Goal: Task Accomplishment & Management: Use online tool/utility

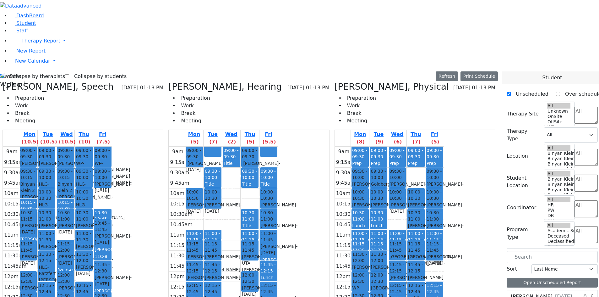
click at [2, 90] on aside "DashBoard Student Staff Therapy Report Student Old Calendar" at bounding box center [299, 45] width 599 height 90
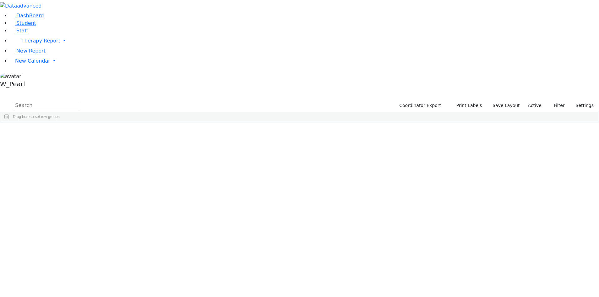
click at [79, 101] on input "text" at bounding box center [46, 105] width 65 height 9
click at [25, 90] on aside "DashBoard Student Staff Therapy Report Student Old Calendar" at bounding box center [299, 45] width 599 height 90
click at [21, 64] on span "New Calendar" at bounding box center [32, 61] width 35 height 6
click at [27, 76] on span "Calendar" at bounding box center [25, 73] width 23 height 6
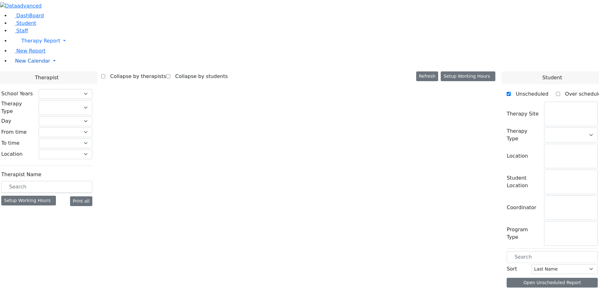
select select "212"
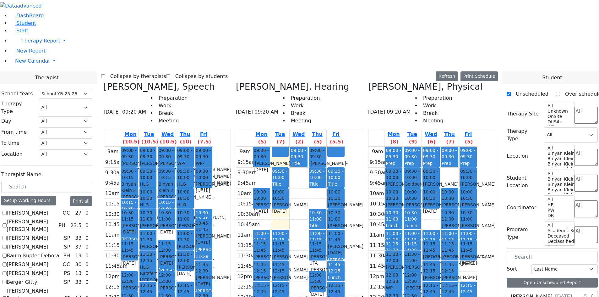
click at [48, 209] on label "[PERSON_NAME]" at bounding box center [28, 213] width 42 height 8
click at [7, 211] on input "[PERSON_NAME]" at bounding box center [5, 213] width 4 height 4
checkbox input "true"
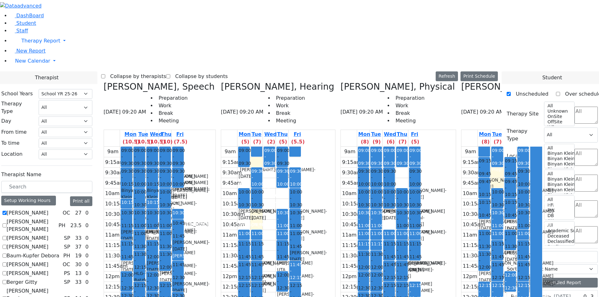
click at [165, 71] on label "Collapse by therapists" at bounding box center [135, 76] width 61 height 10
click at [105, 74] on input "Collapse by therapists" at bounding box center [103, 76] width 4 height 4
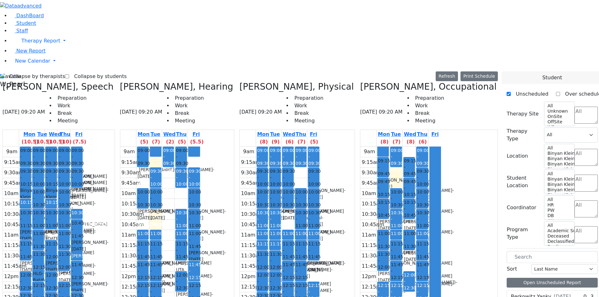
click at [360, 81] on icon at bounding box center [360, 86] width 0 height 10
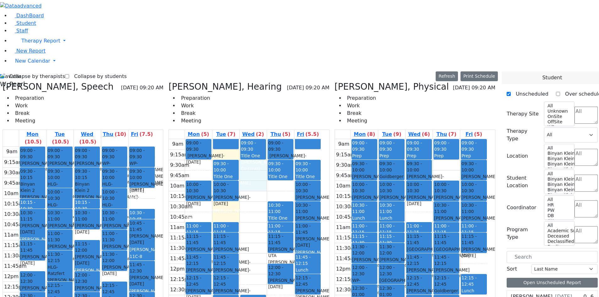
drag, startPoint x: 266, startPoint y: 62, endPoint x: 265, endPoint y: 77, distance: 15.1
drag, startPoint x: 267, startPoint y: 92, endPoint x: 268, endPoint y: 86, distance: 6.1
drag, startPoint x: 264, startPoint y: 104, endPoint x: 264, endPoint y: 110, distance: 6.0
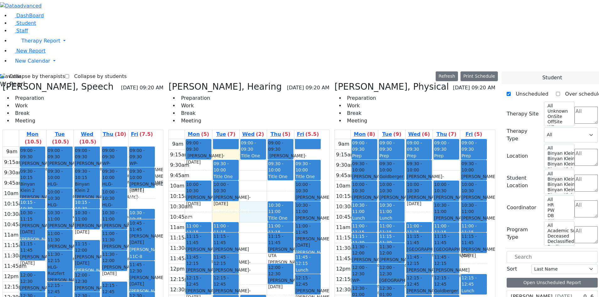
drag, startPoint x: 264, startPoint y: 143, endPoint x: 265, endPoint y: 149, distance: 6.6
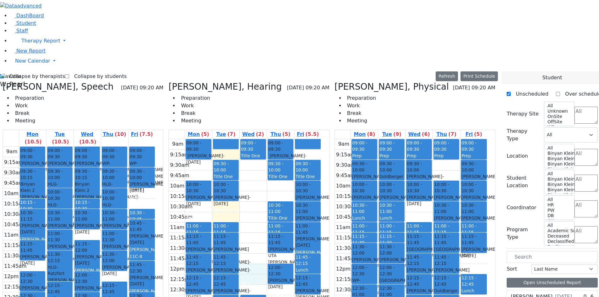
drag, startPoint x: 287, startPoint y: 196, endPoint x: 289, endPoint y: 205, distance: 8.8
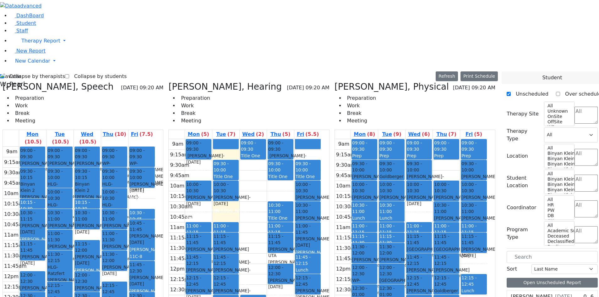
click at [23, 71] on label "Collapse by therapists" at bounding box center [34, 76] width 61 height 10
click at [4, 74] on input "Collapse by therapists" at bounding box center [2, 76] width 4 height 4
checkbox input "false"
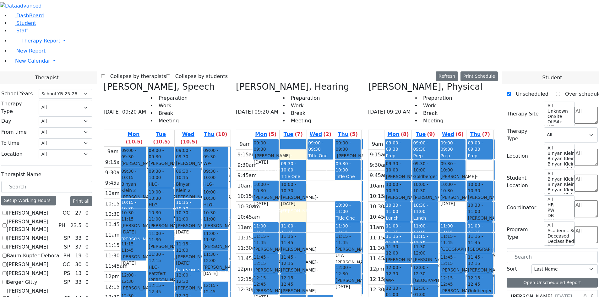
scroll to position [314, 0]
checkbox input "true"
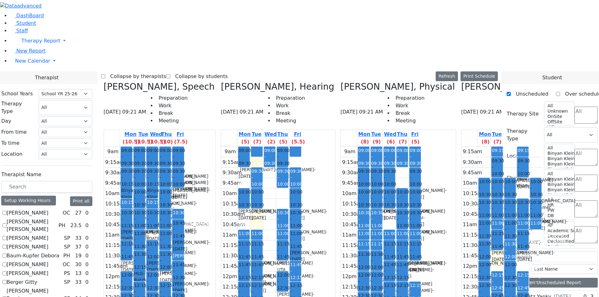
click at [166, 71] on label "Collapse by therapists" at bounding box center [135, 76] width 61 height 10
click at [105, 74] on input "Collapse by therapists" at bounding box center [103, 76] width 4 height 4
checkbox input "true"
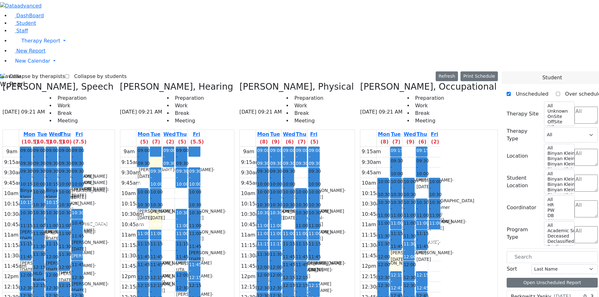
click at [161, 187] on div "Title One" at bounding box center [156, 193] width 10 height 13
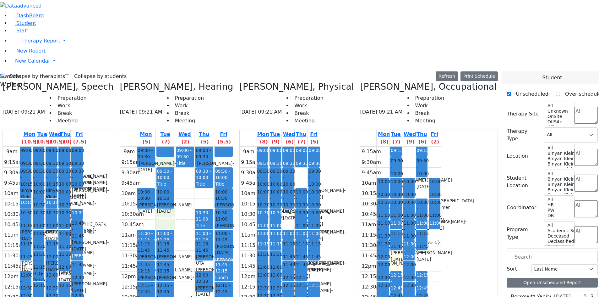
click at [50, 187] on span "HLG-Ratzfert" at bounding box center [41, 193] width 17 height 13
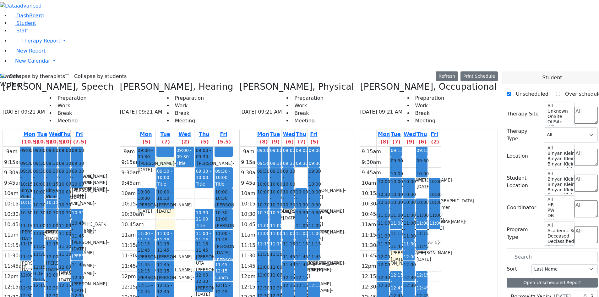
drag, startPoint x: 187, startPoint y: 43, endPoint x: 189, endPoint y: 52, distance: 9.4
drag, startPoint x: 209, startPoint y: 68, endPoint x: 211, endPoint y: 75, distance: 7.9
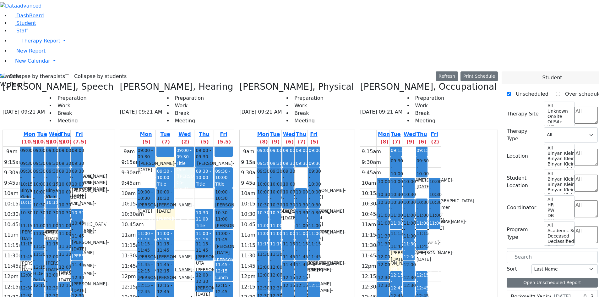
drag, startPoint x: 211, startPoint y: 71, endPoint x: 210, endPoint y: 66, distance: 5.4
click at [360, 81] on icon at bounding box center [360, 86] width 0 height 10
